Goal: Task Accomplishment & Management: Use online tool/utility

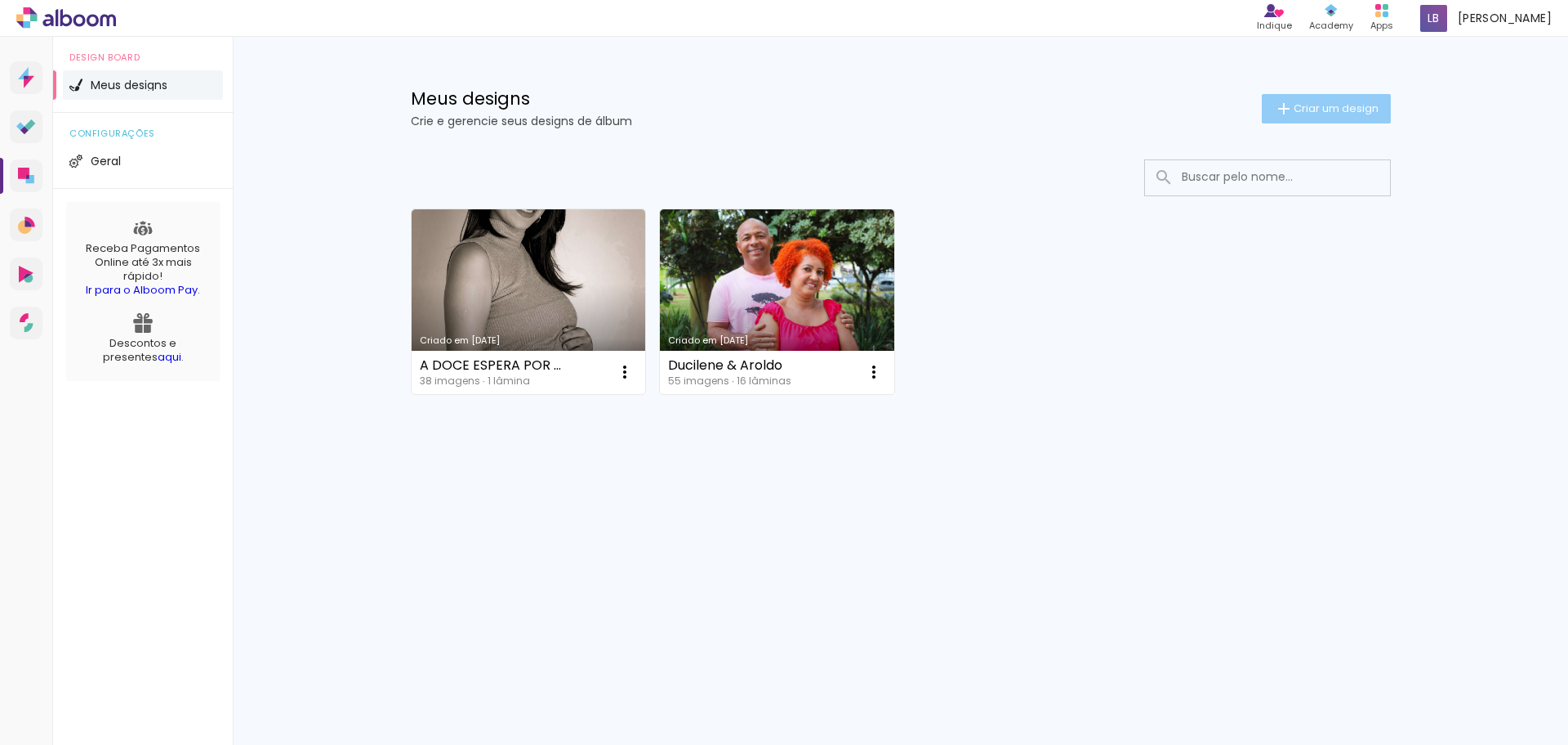
click at [1306, 108] on span "Criar um design" at bounding box center [1336, 108] width 85 height 11
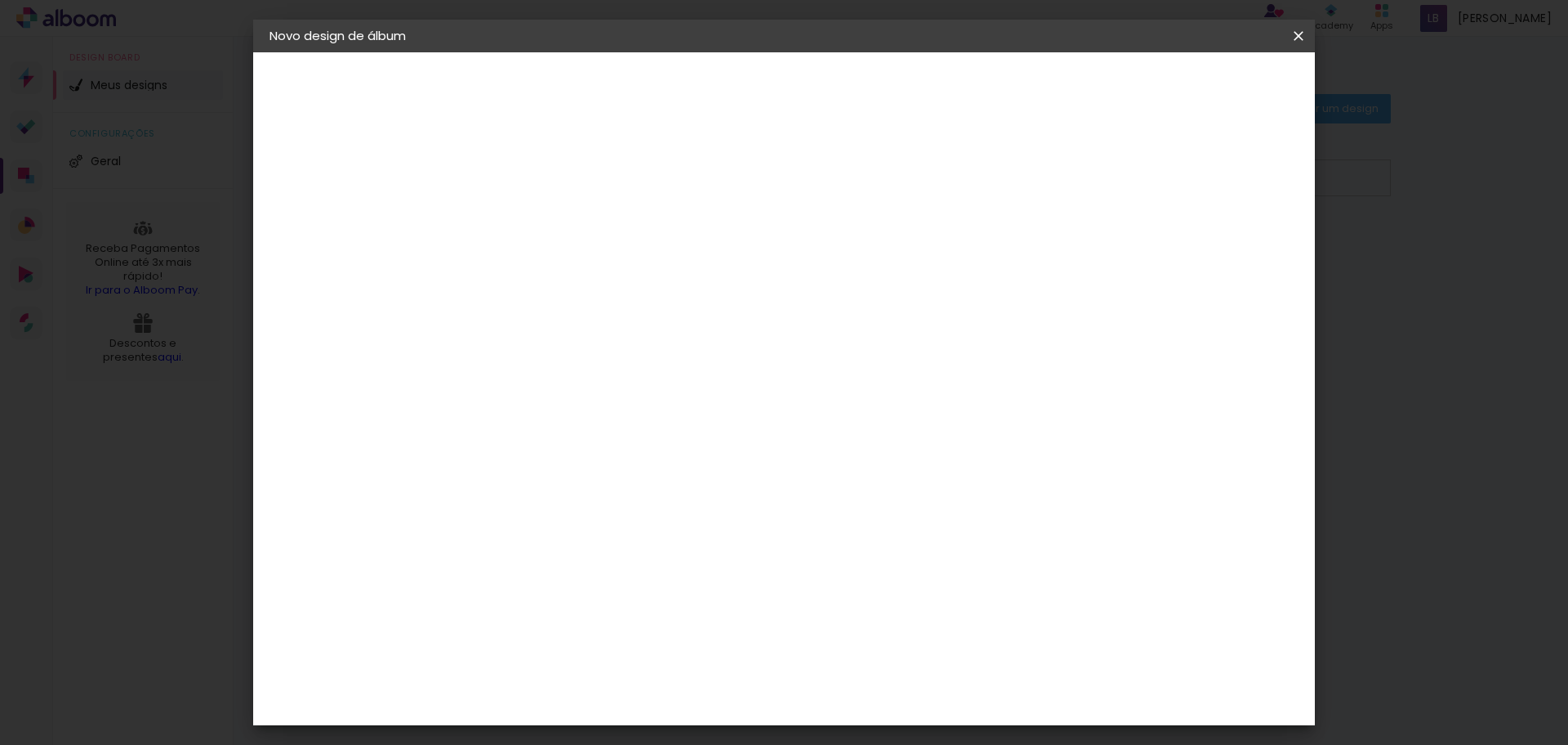
click at [537, 225] on input at bounding box center [537, 220] width 0 height 26
type input "RAFAELLA - 15 ANOS"
type paper-input "RAFAELLA - 15 ANOS"
click at [0, 0] on slot "Avançar" at bounding box center [0, 0] width 0 height 0
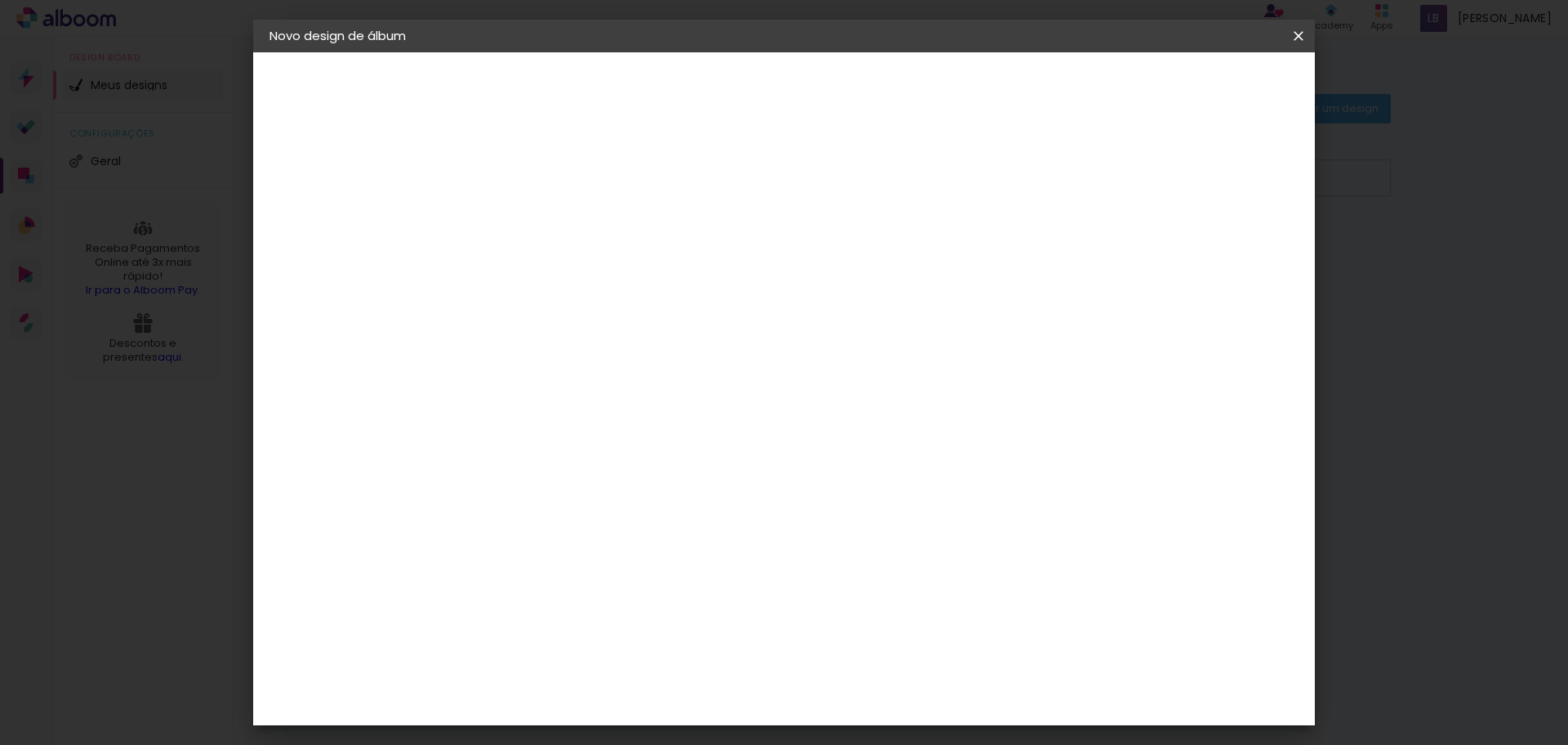
click at [597, 687] on div "[PERSON_NAME]" at bounding box center [580, 694] width 108 height 13
click at [0, 0] on slot "Avançar" at bounding box center [0, 0] width 0 height 0
click at [620, 275] on iron-icon at bounding box center [610, 284] width 19 height 19
click at [0, 0] on slot "Slim Book" at bounding box center [0, 0] width 0 height 0
type input "Slim Book"
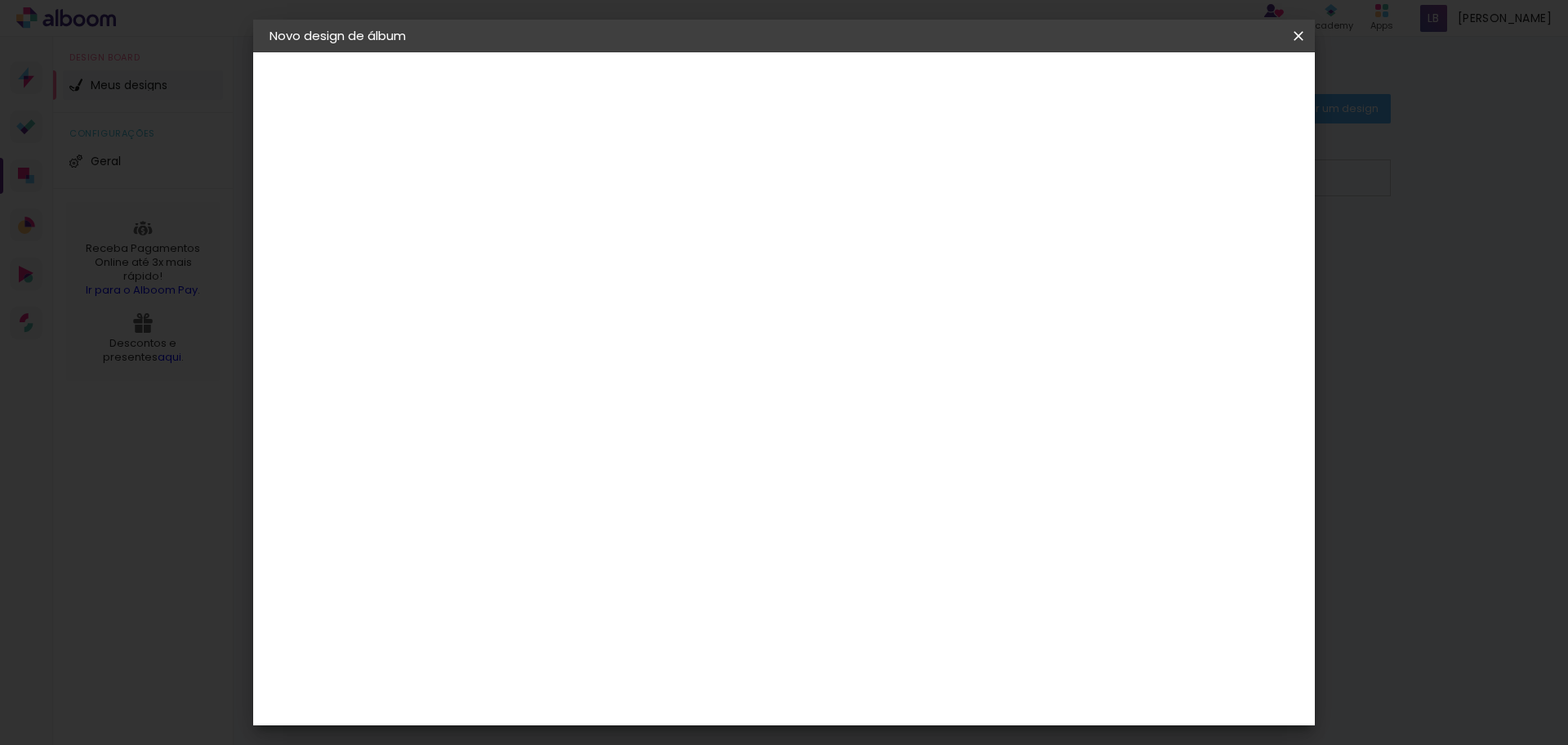
scroll to position [554, 0]
click at [647, 598] on span "20 x 30" at bounding box center [609, 619] width 76 height 43
click at [0, 0] on slot "Avançar" at bounding box center [0, 0] width 0 height 0
click at [1118, 85] on span "Iniciar design" at bounding box center [1081, 86] width 74 height 11
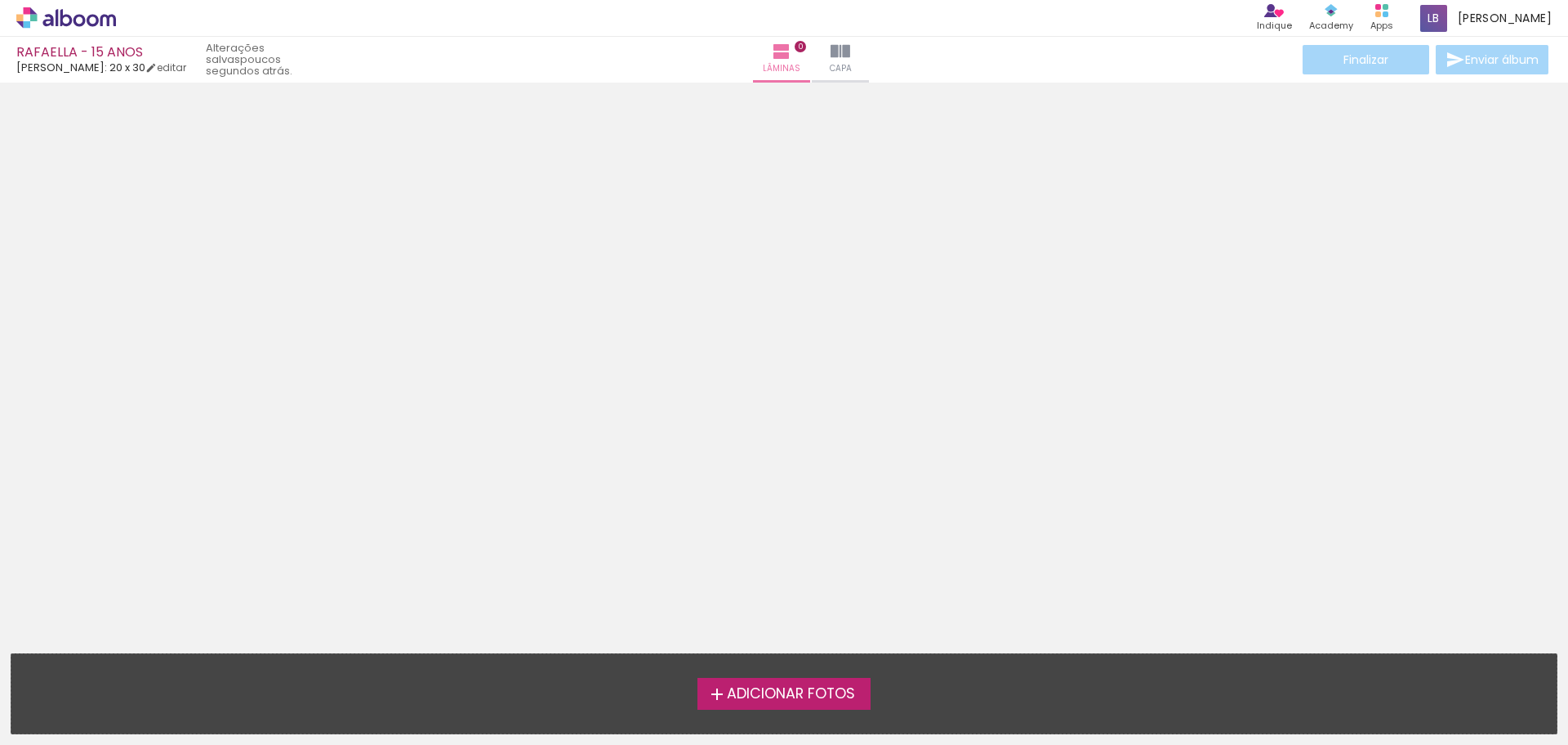
click at [836, 694] on span "Adicionar Fotos" at bounding box center [791, 694] width 129 height 15
click at [0, 0] on input "file" at bounding box center [0, 0] width 0 height 0
